Goal: Task Accomplishment & Management: Use online tool/utility

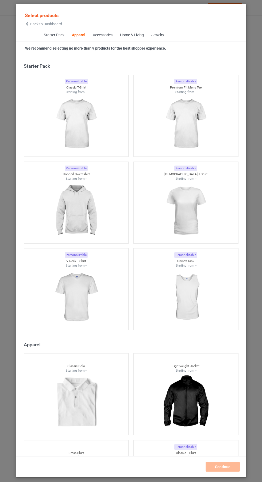
scroll to position [286, 0]
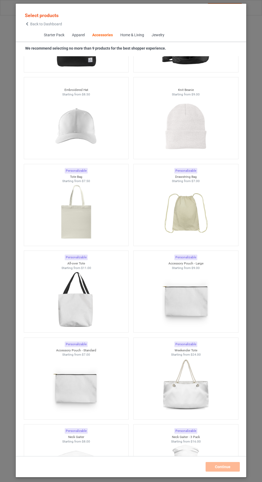
scroll to position [2993, 0]
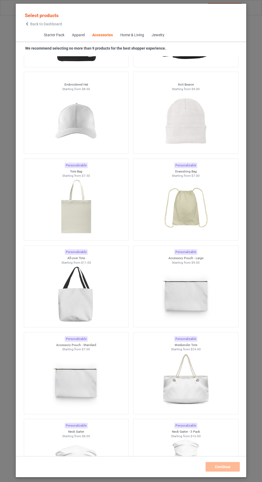
click at [90, 306] on img at bounding box center [76, 295] width 48 height 60
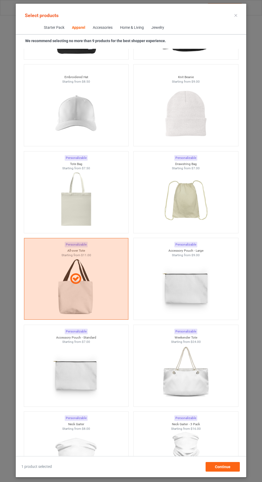
click at [235, 15] on icon at bounding box center [235, 15] width 3 height 3
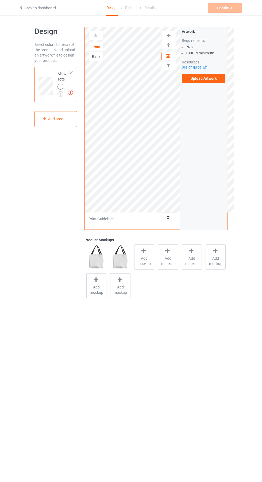
click at [0, 0] on img at bounding box center [0, 0] width 0 height 0
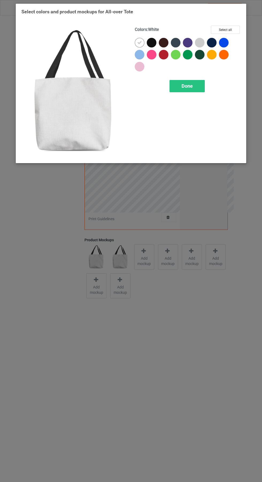
click at [191, 44] on div at bounding box center [188, 43] width 10 height 10
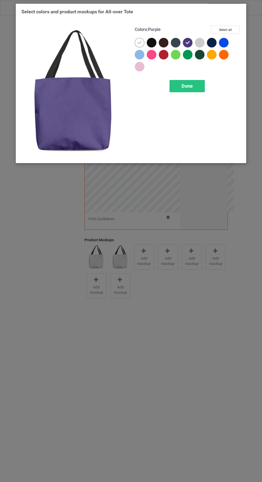
click at [138, 43] on icon at bounding box center [139, 42] width 5 height 5
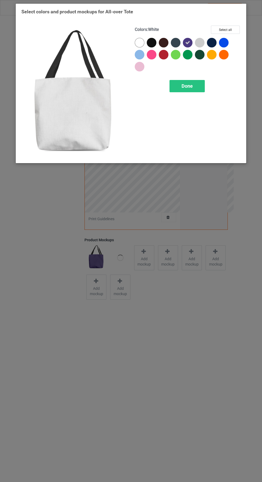
click at [187, 88] on span "Done" at bounding box center [186, 86] width 11 height 6
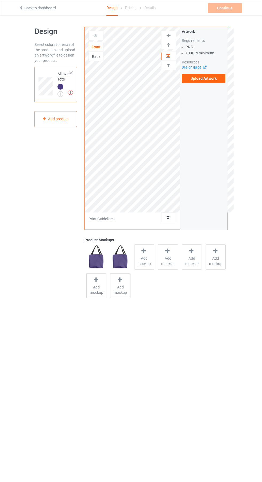
click at [212, 82] on label "Upload Artwork" at bounding box center [203, 78] width 44 height 9
click at [0, 0] on input "Upload Artwork" at bounding box center [0, 0] width 0 height 0
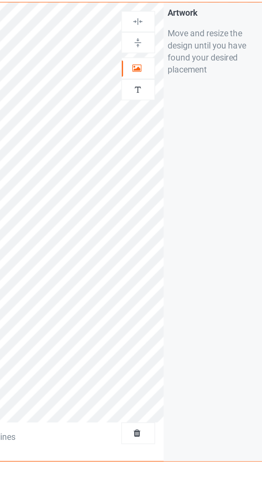
click at [170, 58] on div at bounding box center [168, 55] width 14 height 5
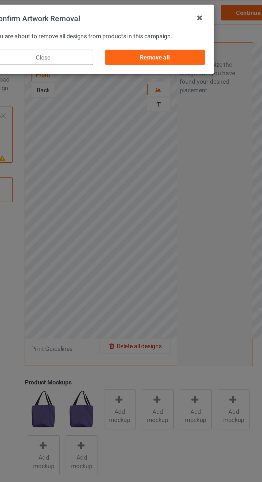
click at [186, 39] on div "Remove all" at bounding box center [165, 36] width 63 height 10
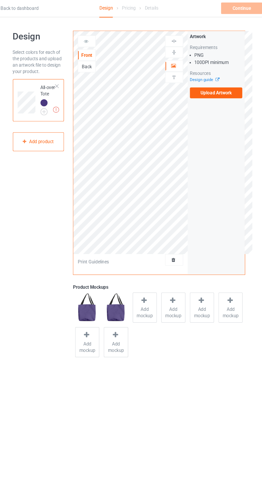
click at [207, 79] on label "Upload Artwork" at bounding box center [203, 78] width 44 height 9
click at [0, 0] on input "Upload Artwork" at bounding box center [0, 0] width 0 height 0
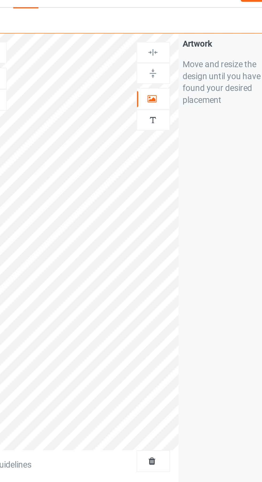
click at [169, 53] on icon at bounding box center [168, 55] width 5 height 4
click at [171, 44] on div at bounding box center [168, 44] width 14 height 5
click at [170, 54] on div at bounding box center [168, 55] width 14 height 5
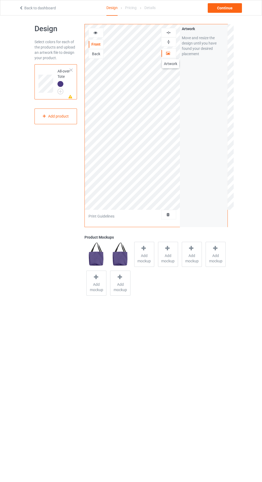
scroll to position [3, 0]
click at [95, 32] on icon at bounding box center [95, 32] width 5 height 4
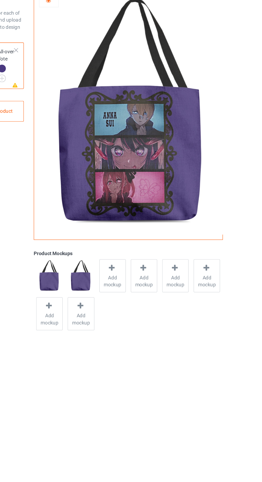
scroll to position [5, 0]
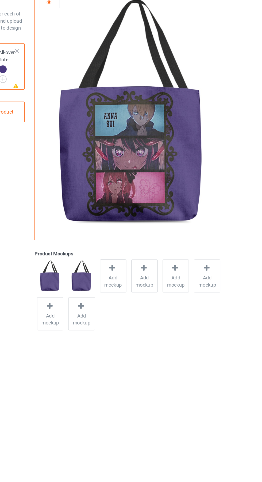
click at [146, 244] on span "Add mockup" at bounding box center [143, 243] width 19 height 11
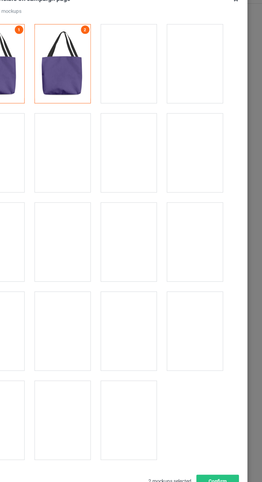
scroll to position [0, 0]
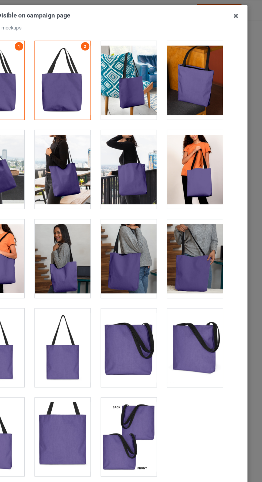
click at [237, 13] on icon at bounding box center [237, 12] width 9 height 9
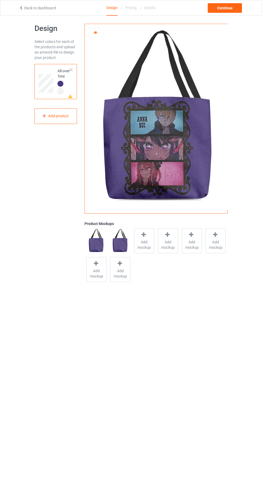
scroll to position [3, 0]
click at [225, 7] on div "Continue" at bounding box center [224, 8] width 34 height 10
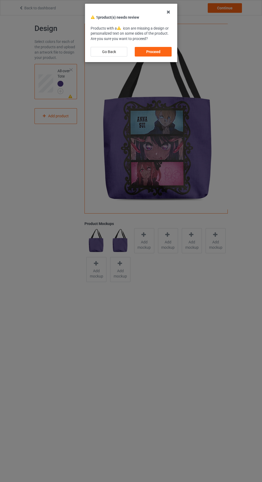
click at [160, 50] on div "Proceed" at bounding box center [152, 52] width 37 height 10
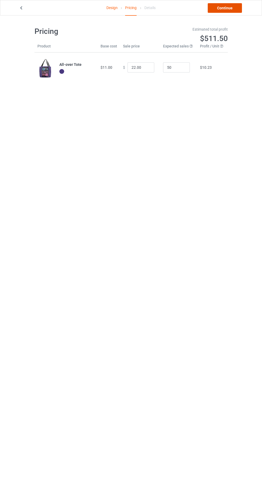
click at [224, 11] on link "Continue" at bounding box center [224, 8] width 34 height 10
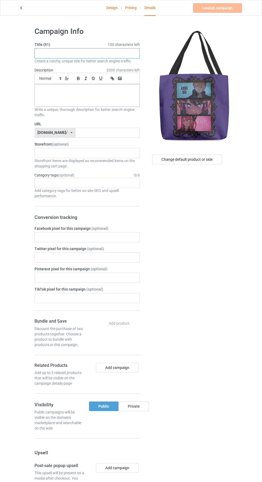
click at [108, 53] on input "text" at bounding box center [86, 53] width 105 height 10
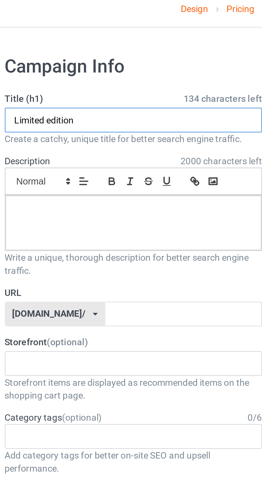
type input "Limited edition"
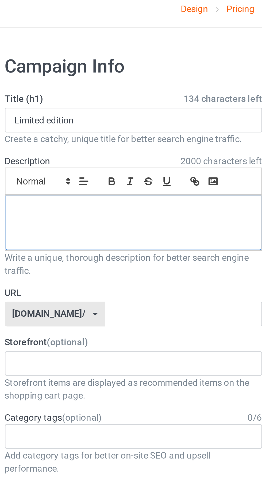
click at [99, 96] on div at bounding box center [87, 95] width 105 height 22
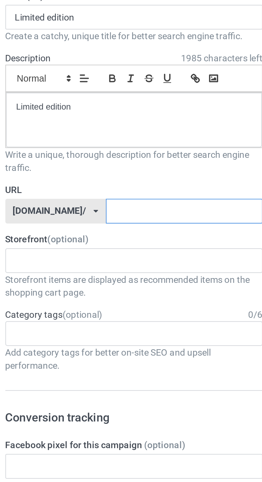
click at [100, 134] on input "text" at bounding box center [108, 133] width 64 height 10
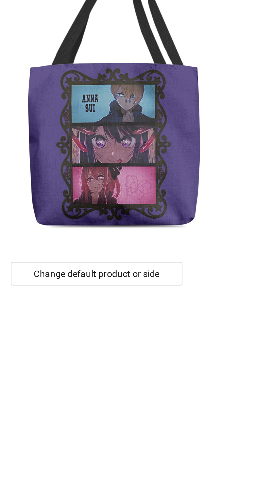
type input "Bbc"
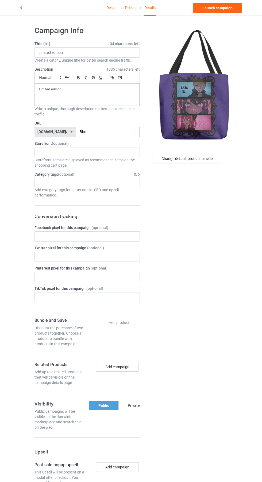
scroll to position [1, 0]
click at [115, 10] on link "Design" at bounding box center [111, 7] width 11 height 15
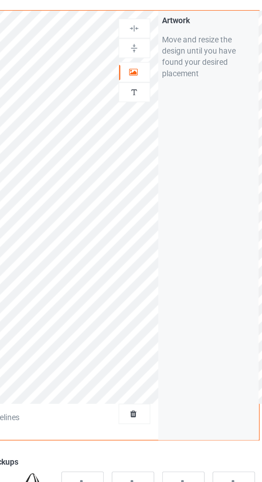
click at [171, 58] on div at bounding box center [168, 55] width 14 height 5
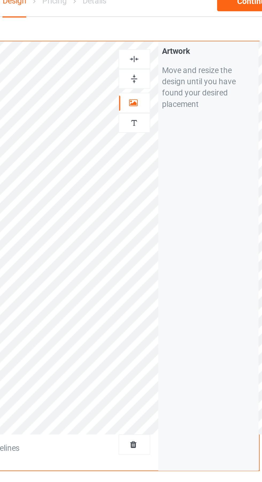
click at [170, 45] on img at bounding box center [168, 44] width 5 height 5
click at [171, 35] on img at bounding box center [168, 35] width 5 height 5
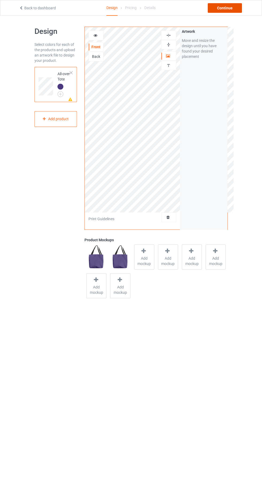
click at [229, 13] on div "Continue" at bounding box center [224, 8] width 34 height 10
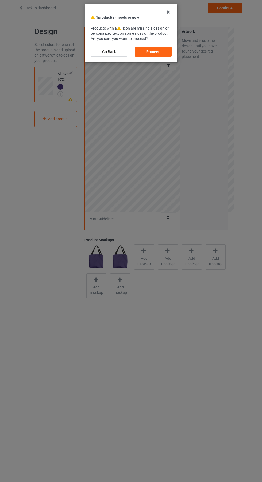
click at [153, 53] on div "Proceed" at bounding box center [152, 52] width 37 height 10
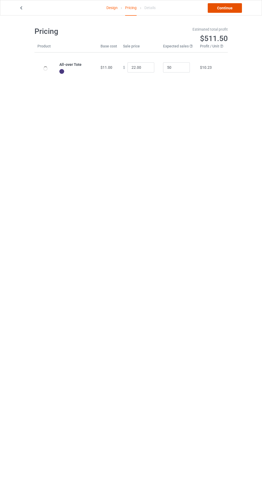
click at [225, 8] on link "Continue" at bounding box center [224, 8] width 34 height 10
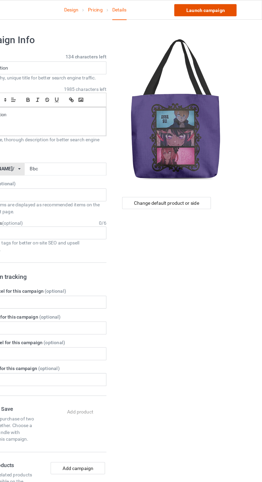
click at [225, 6] on link "Launch campaign" at bounding box center [217, 8] width 49 height 10
